Goal: Transaction & Acquisition: Purchase product/service

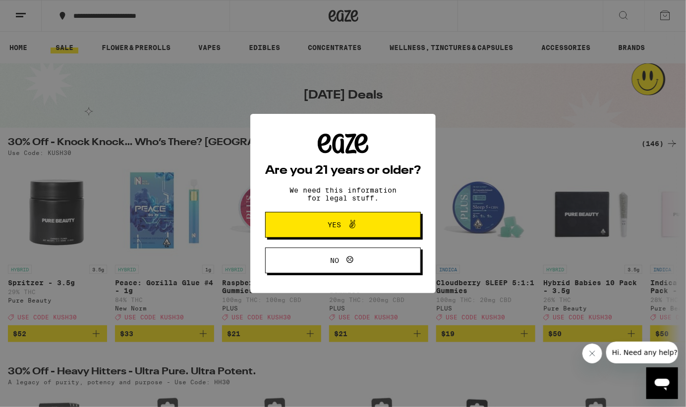
click at [325, 224] on span "Yes" at bounding box center [342, 225] width 75 height 13
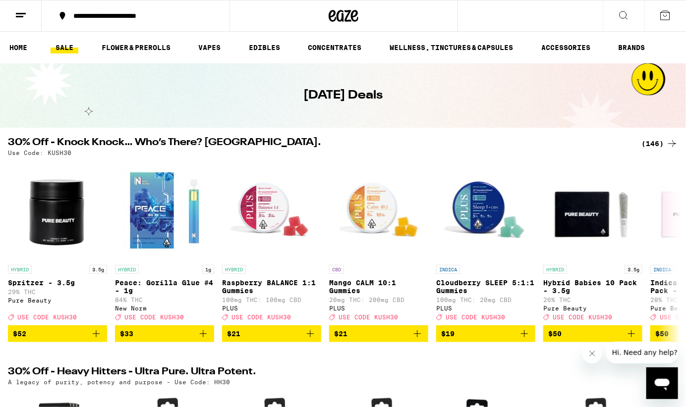
click at [26, 11] on icon at bounding box center [21, 15] width 12 height 12
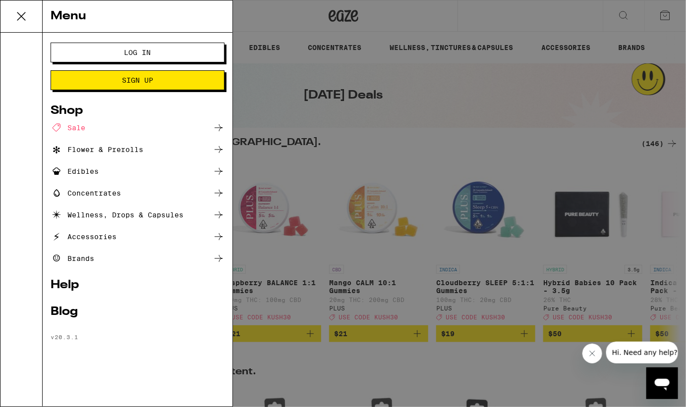
click at [120, 49] on span "Log In" at bounding box center [138, 52] width 94 height 7
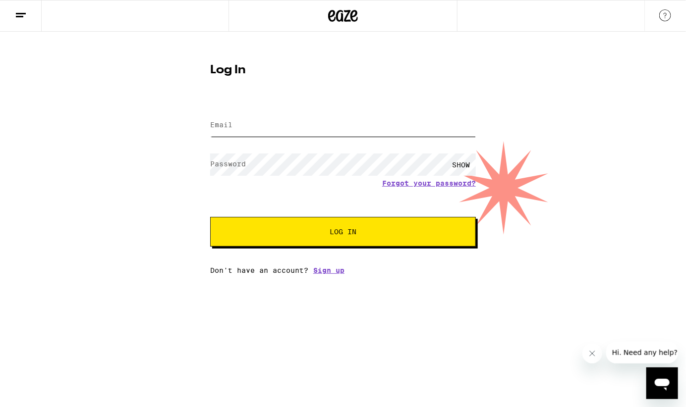
click at [252, 130] on input "Email" at bounding box center [343, 126] width 266 height 22
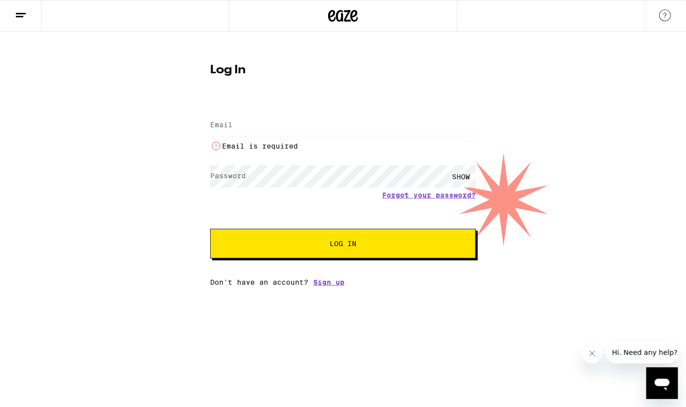
type input "[PERSON_NAME][EMAIL_ADDRESS][DOMAIN_NAME]"
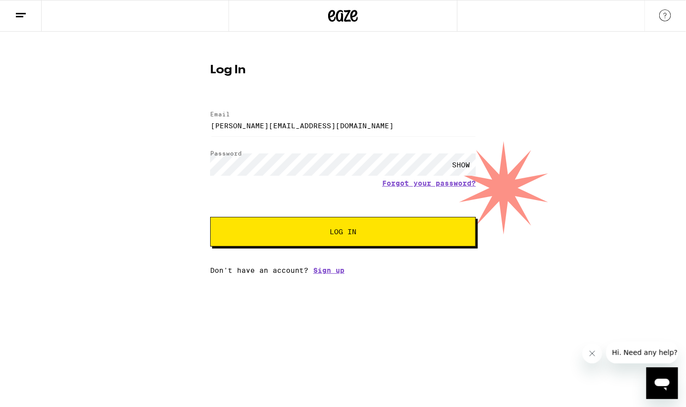
click at [351, 241] on button "Log In" at bounding box center [343, 232] width 266 height 30
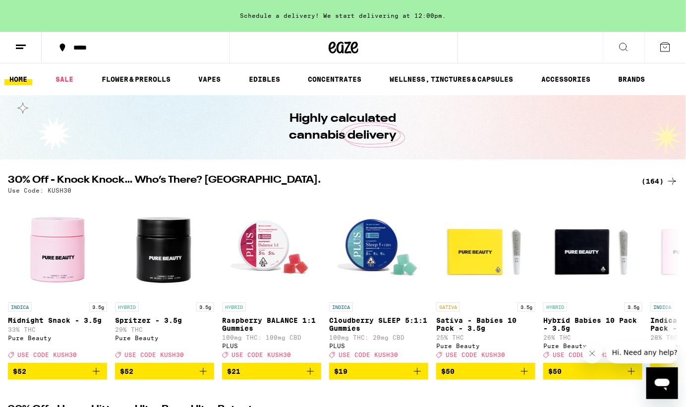
click at [83, 49] on div "*****" at bounding box center [141, 47] width 146 height 7
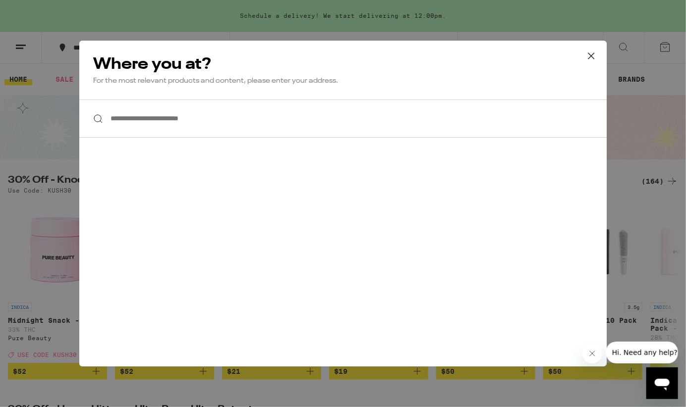
click at [178, 128] on input "**********" at bounding box center [342, 119] width 527 height 38
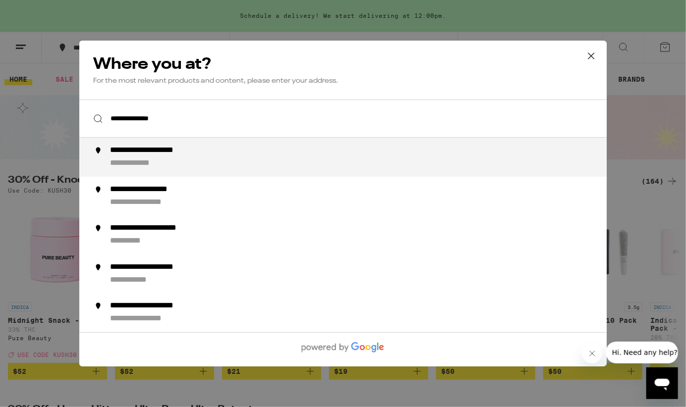
click at [153, 152] on div "**********" at bounding box center [164, 151] width 108 height 10
type input "**********"
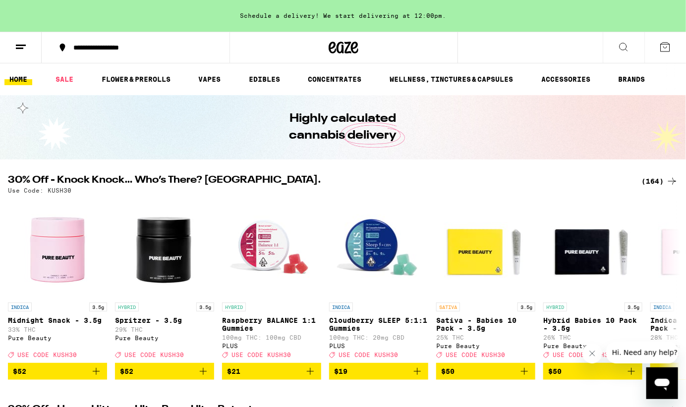
click at [121, 190] on div "Use Code: KUSH30" at bounding box center [343, 190] width 670 height 6
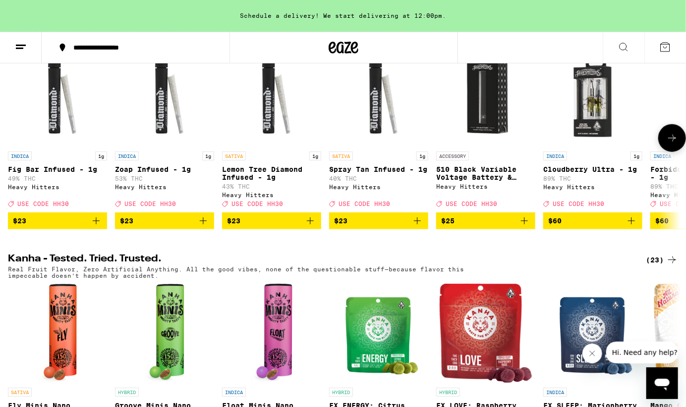
scroll to position [382, 0]
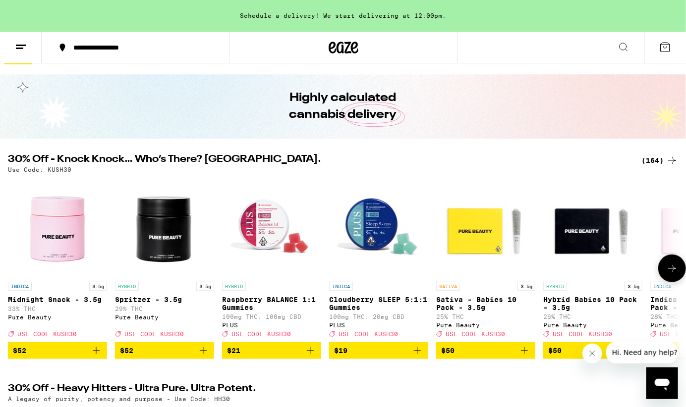
scroll to position [26, 0]
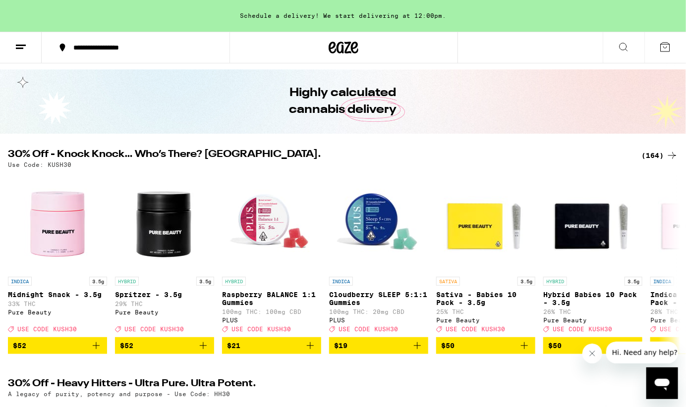
click at [654, 156] on div "(164)" at bounding box center [659, 156] width 37 height 12
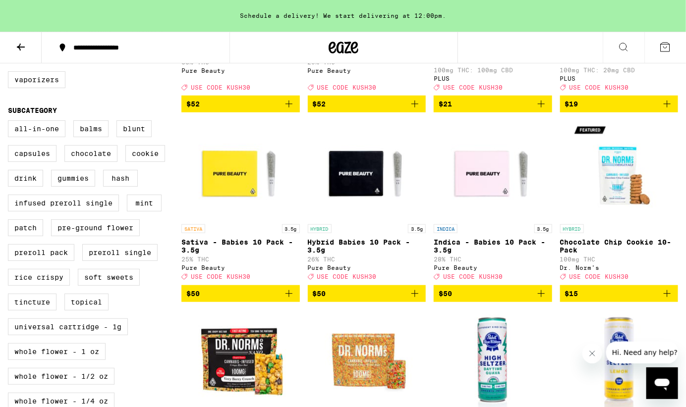
scroll to position [169, 0]
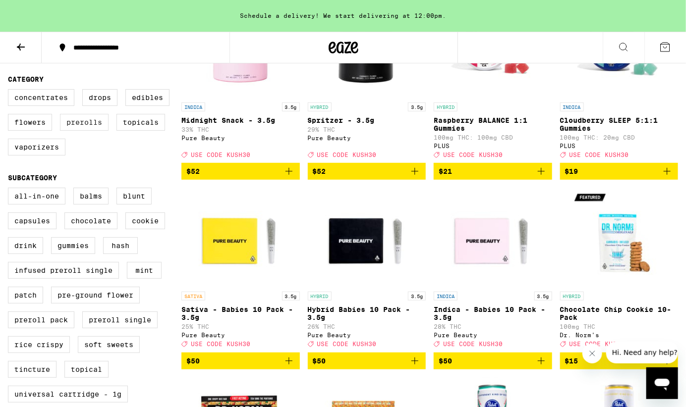
click at [85, 123] on label "Prerolls" at bounding box center [84, 122] width 49 height 17
click at [10, 91] on input "Prerolls" at bounding box center [10, 91] width 0 height 0
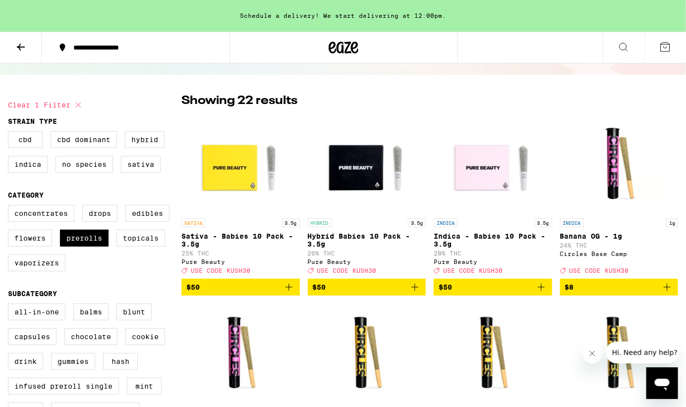
scroll to position [52, 0]
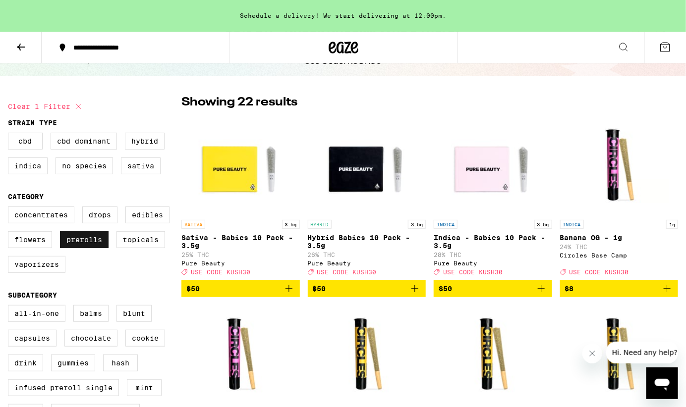
click at [85, 243] on label "Prerolls" at bounding box center [84, 239] width 49 height 17
click at [10, 209] on input "Prerolls" at bounding box center [10, 208] width 0 height 0
checkbox input "false"
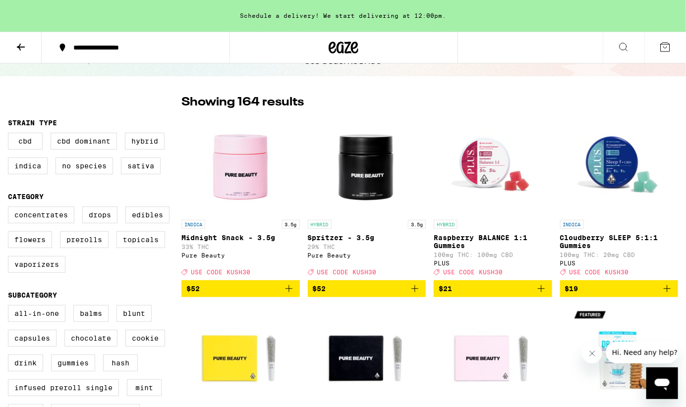
click at [96, 268] on div "Concentrates Drops Edibles Flowers Prerolls Topicals Vaporizers" at bounding box center [94, 244] width 173 height 74
click at [32, 243] on label "Flowers" at bounding box center [30, 239] width 44 height 17
click at [10, 209] on input "Flowers" at bounding box center [10, 208] width 0 height 0
checkbox input "true"
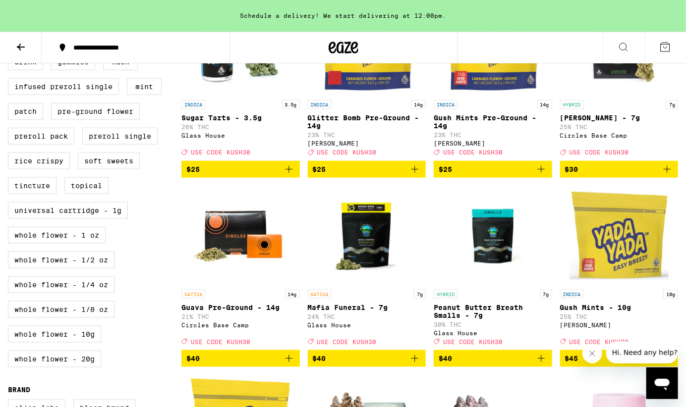
scroll to position [360, 0]
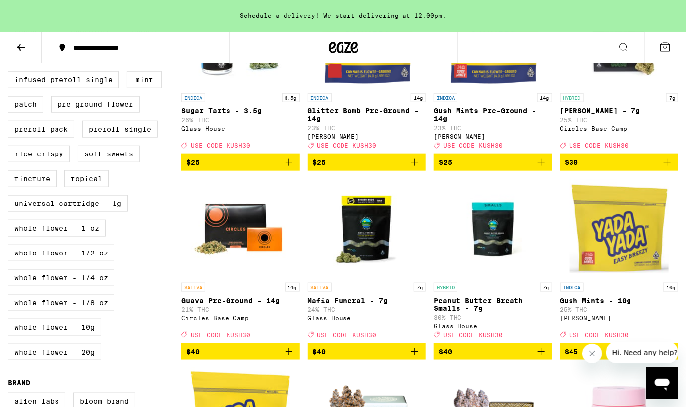
click at [221, 169] on span "$25" at bounding box center [240, 163] width 109 height 12
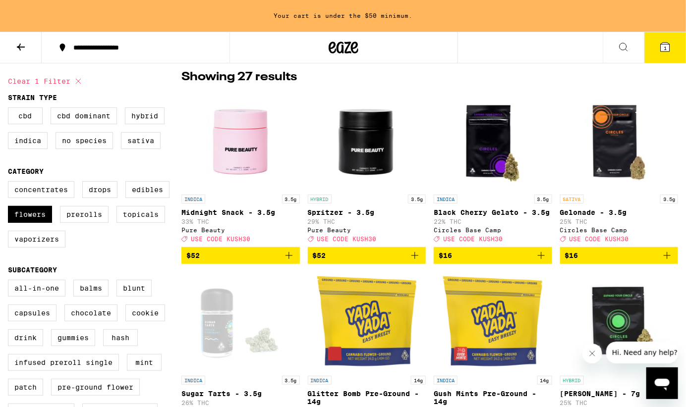
scroll to position [76, 0]
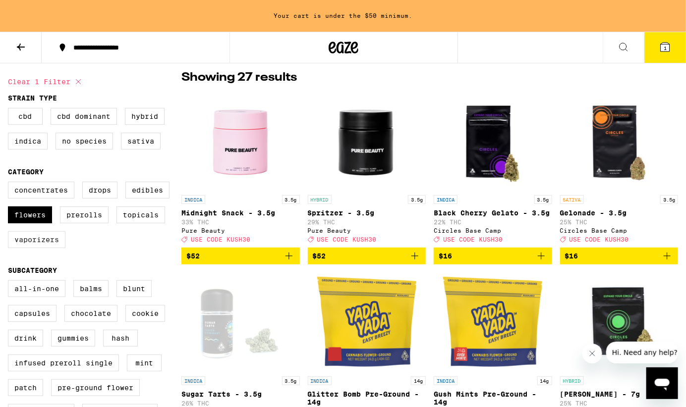
click at [34, 246] on label "Vaporizers" at bounding box center [37, 239] width 58 height 17
click at [10, 184] on input "Vaporizers" at bounding box center [10, 183] width 0 height 0
checkbox input "true"
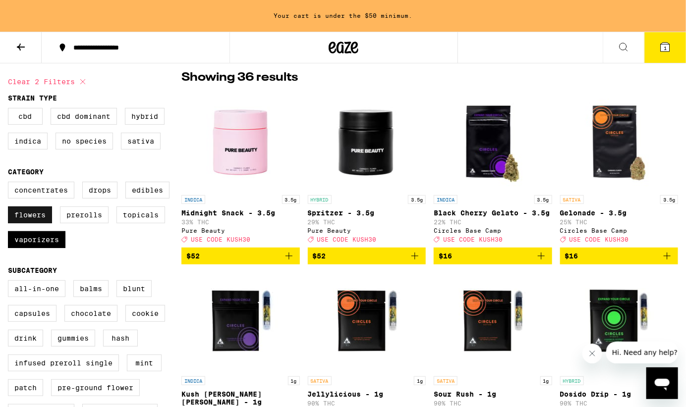
click at [33, 221] on label "Flowers" at bounding box center [30, 215] width 44 height 17
click at [10, 184] on input "Flowers" at bounding box center [10, 183] width 0 height 0
checkbox input "false"
